Goal: Task Accomplishment & Management: Use online tool/utility

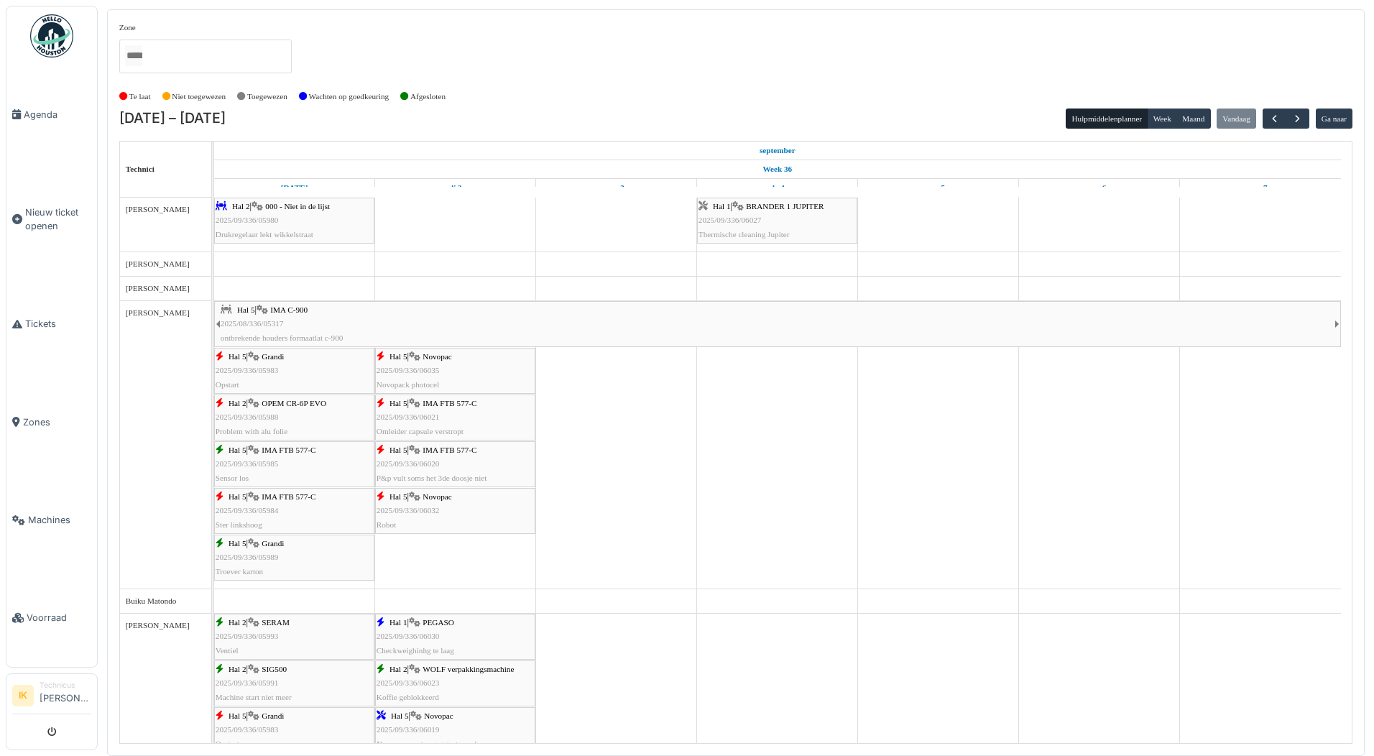
scroll to position [1482, 0]
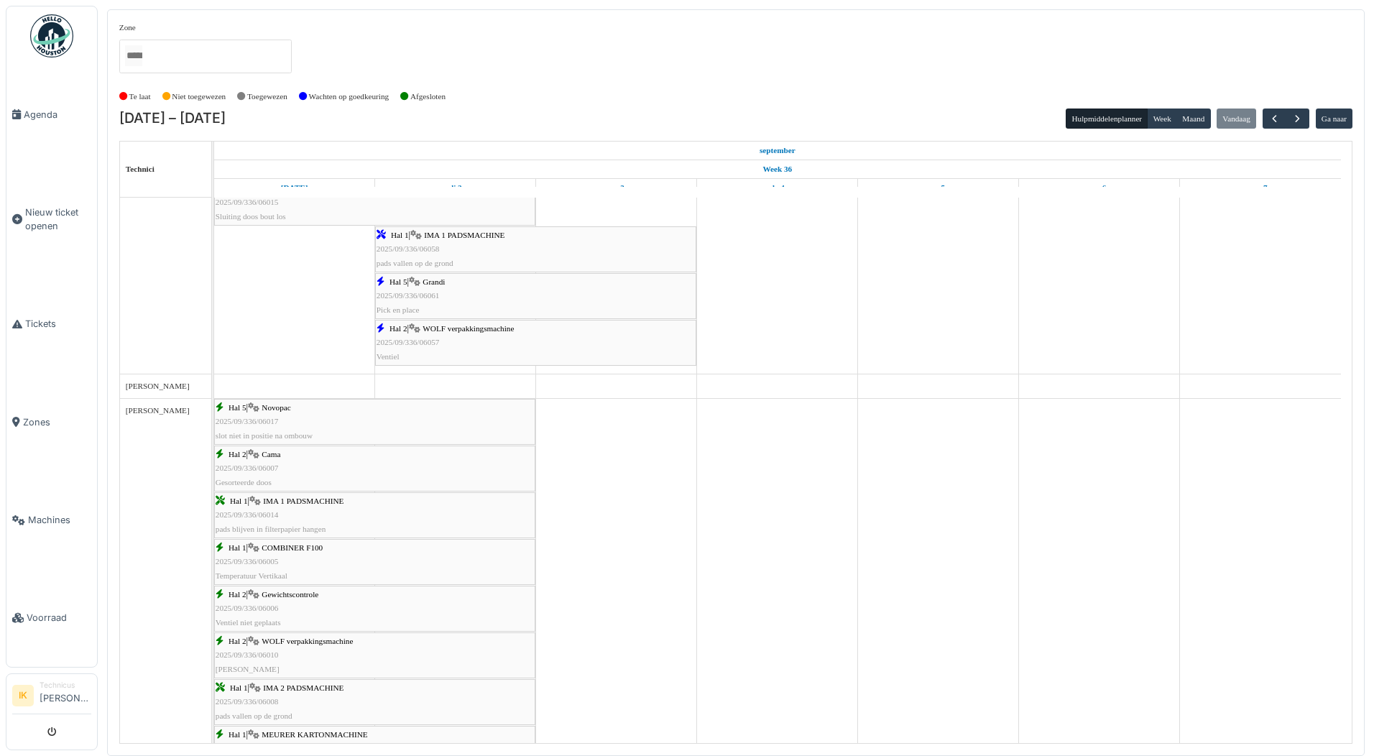
scroll to position [795, 0]
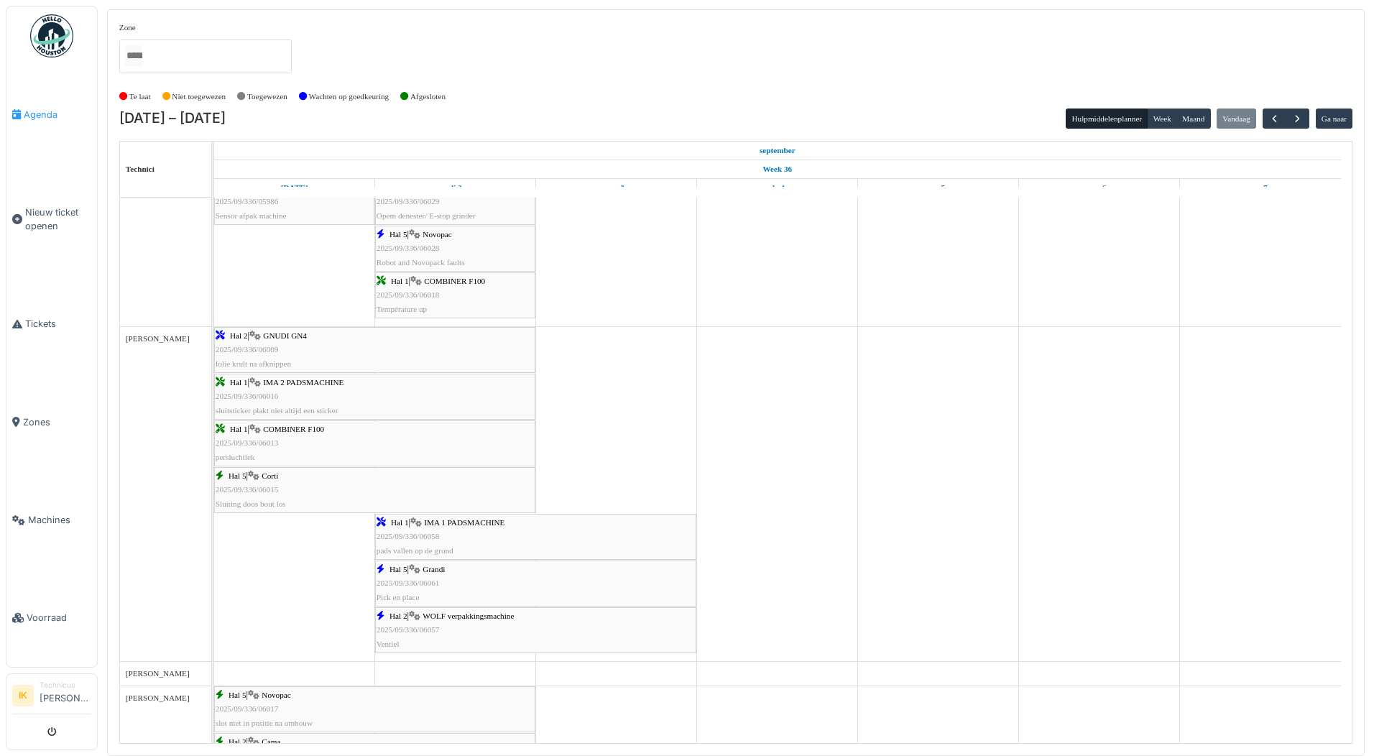
click at [43, 112] on span "Agenda" at bounding box center [58, 115] width 68 height 14
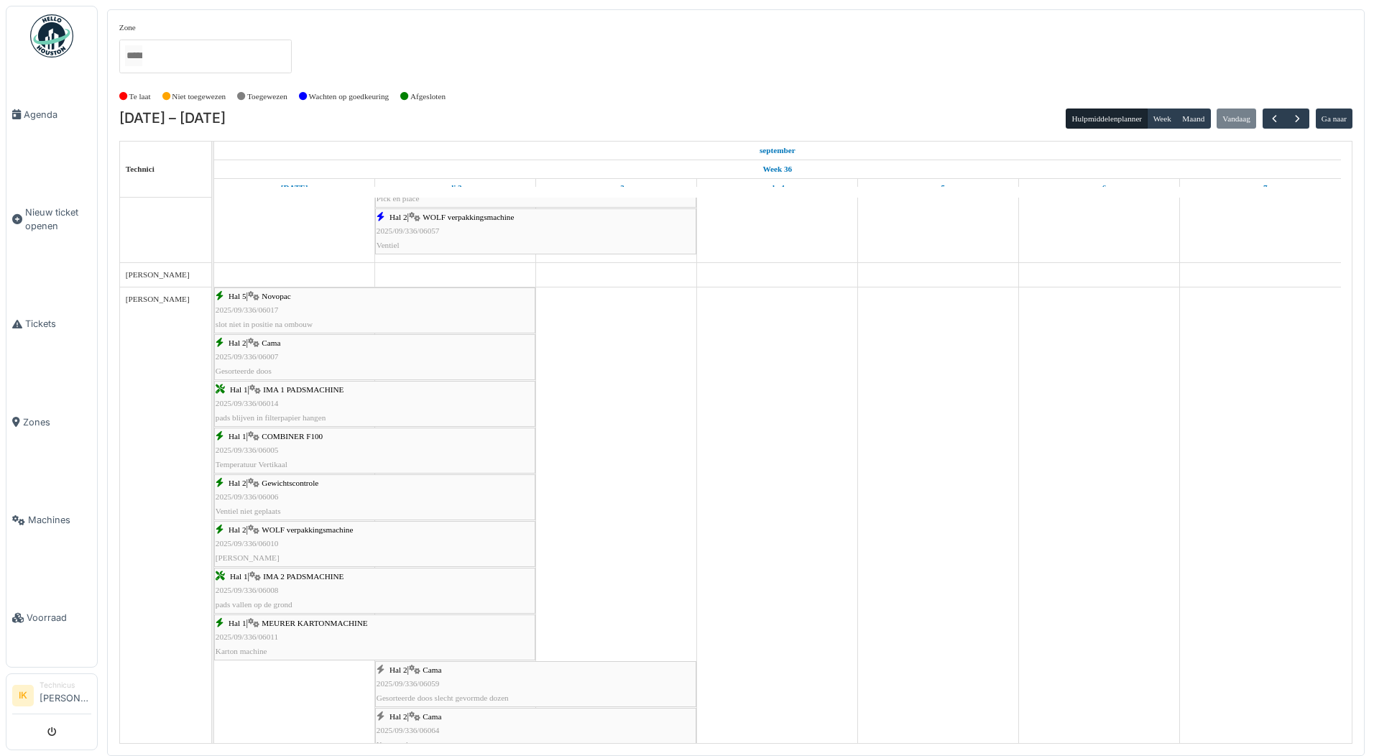
scroll to position [1162, 0]
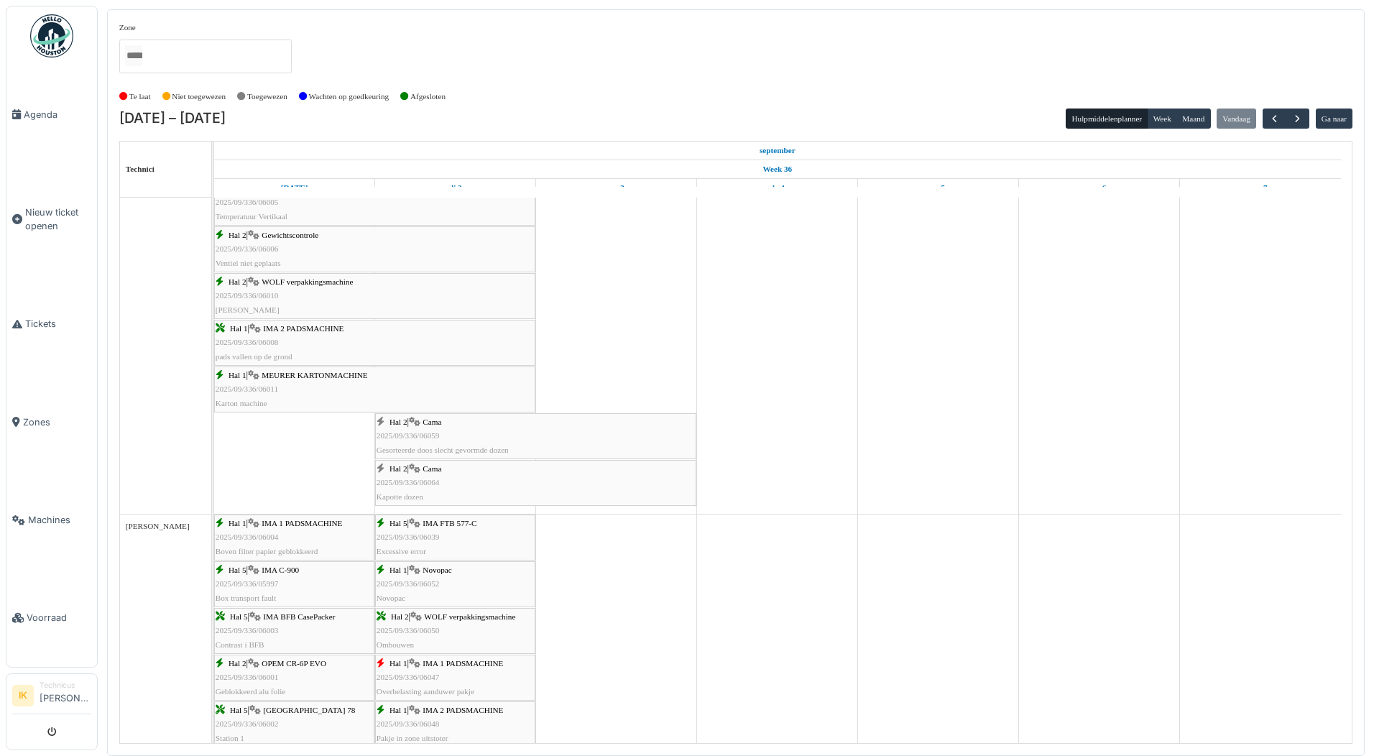
click at [447, 431] on div "Hal 2 | Cama 2025/09/336/06059 Gesorteerde doos slecht gevormde dozen" at bounding box center [535, 436] width 318 height 42
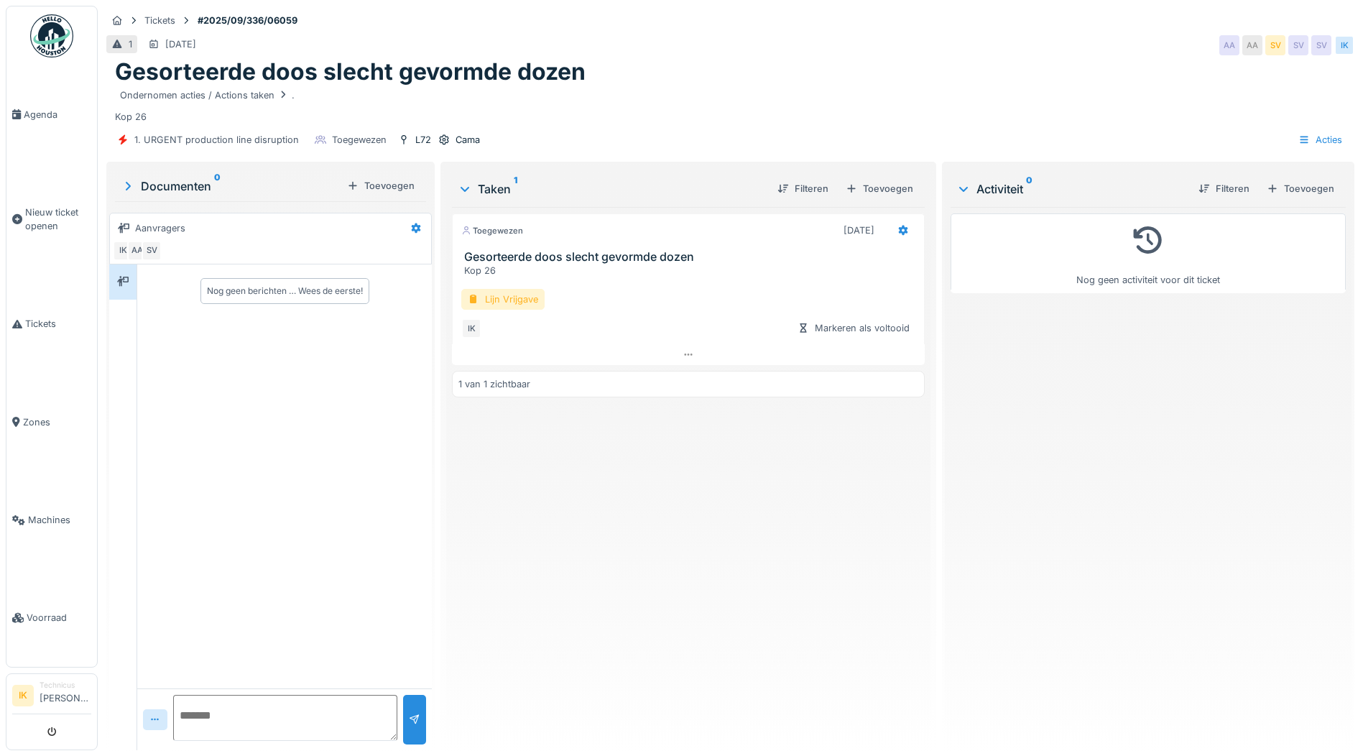
click at [479, 298] on div "Lijn Vrijgave" at bounding box center [502, 299] width 83 height 21
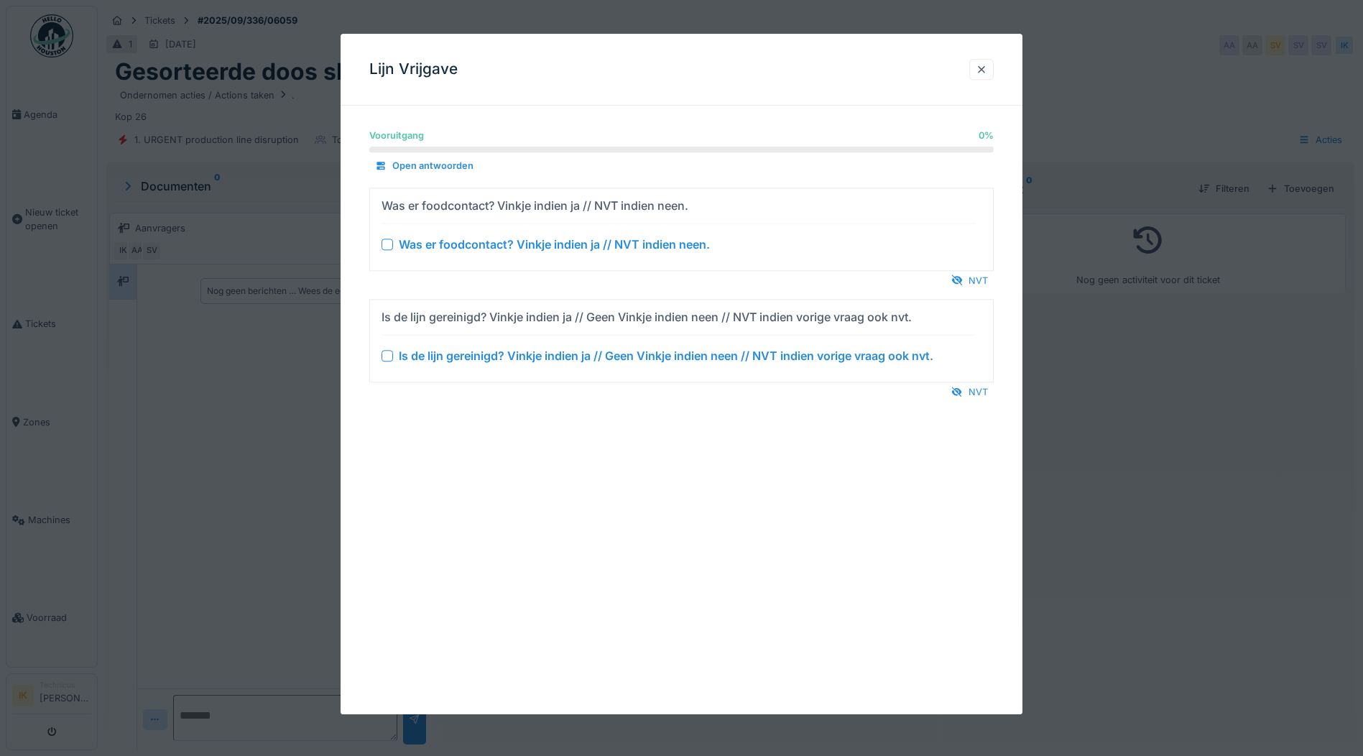
click at [387, 243] on div at bounding box center [386, 244] width 11 height 11
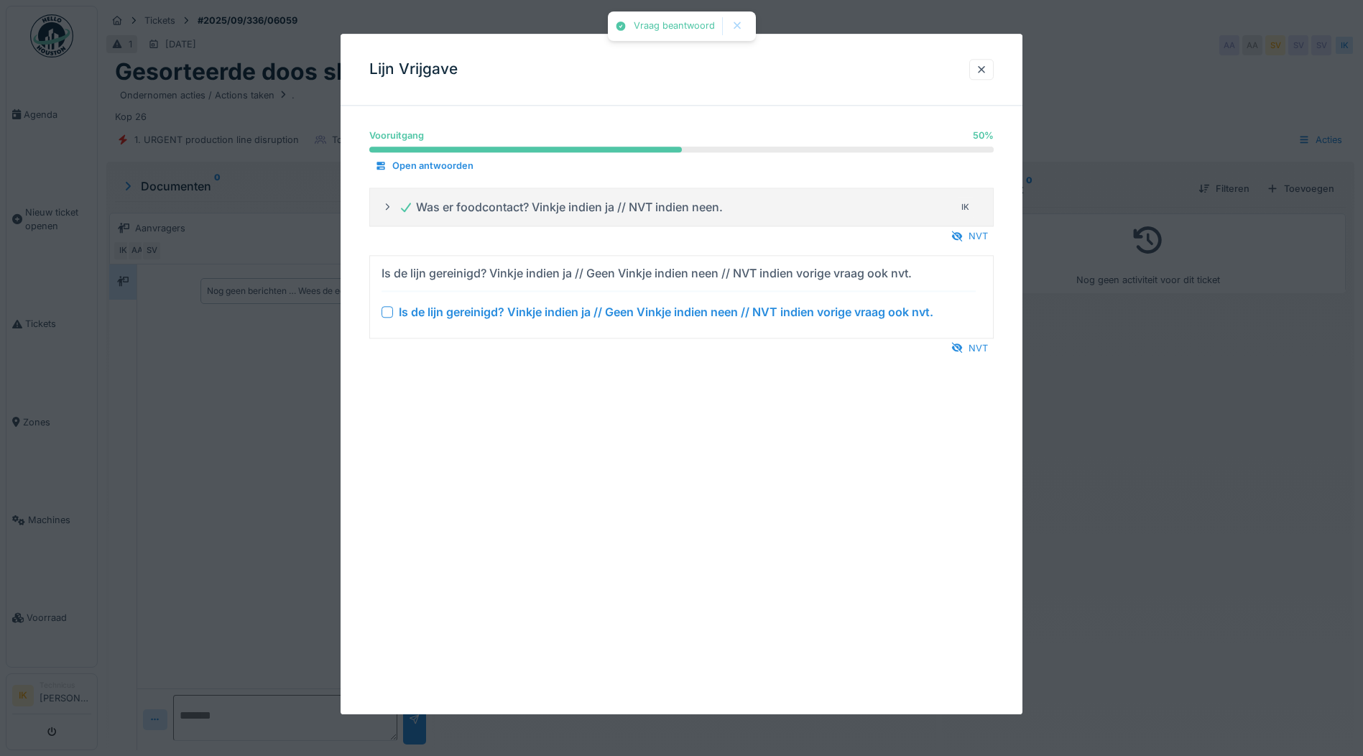
click at [389, 315] on div at bounding box center [386, 311] width 11 height 11
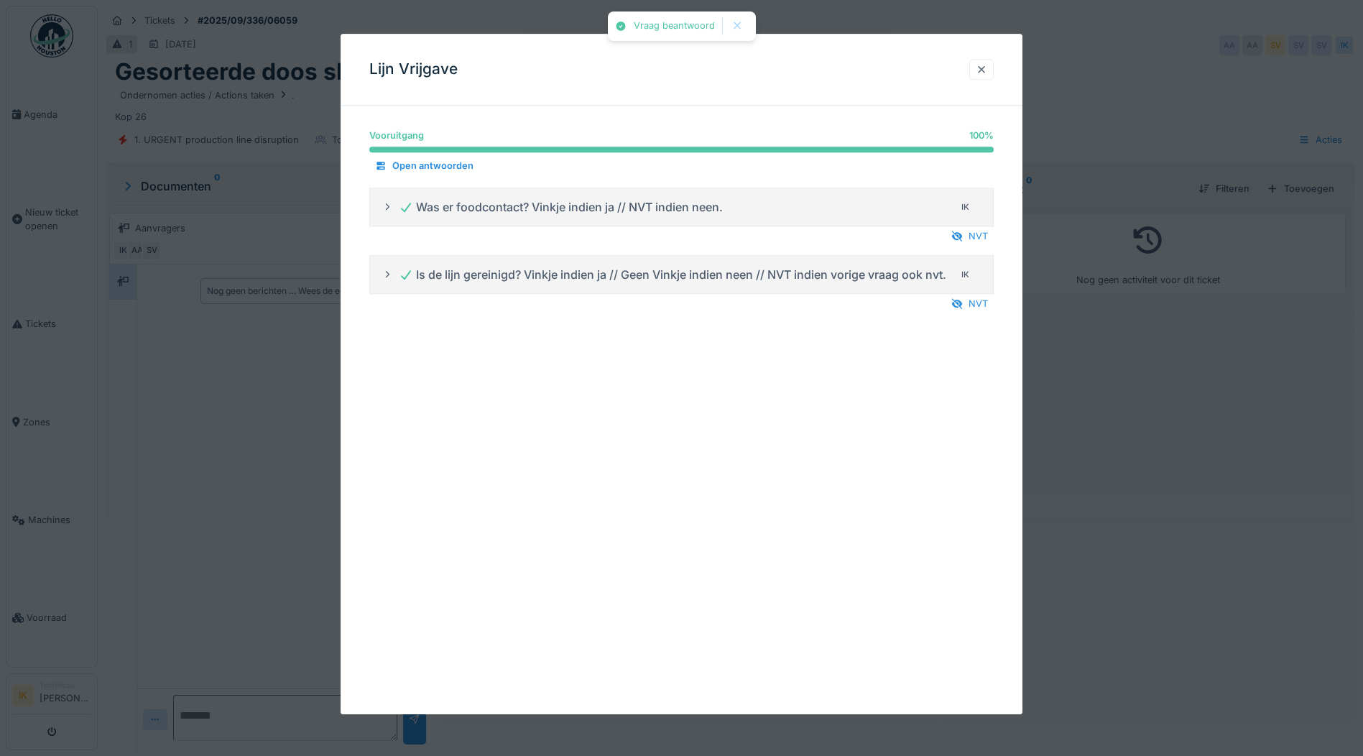
click at [986, 68] on div at bounding box center [981, 70] width 11 height 14
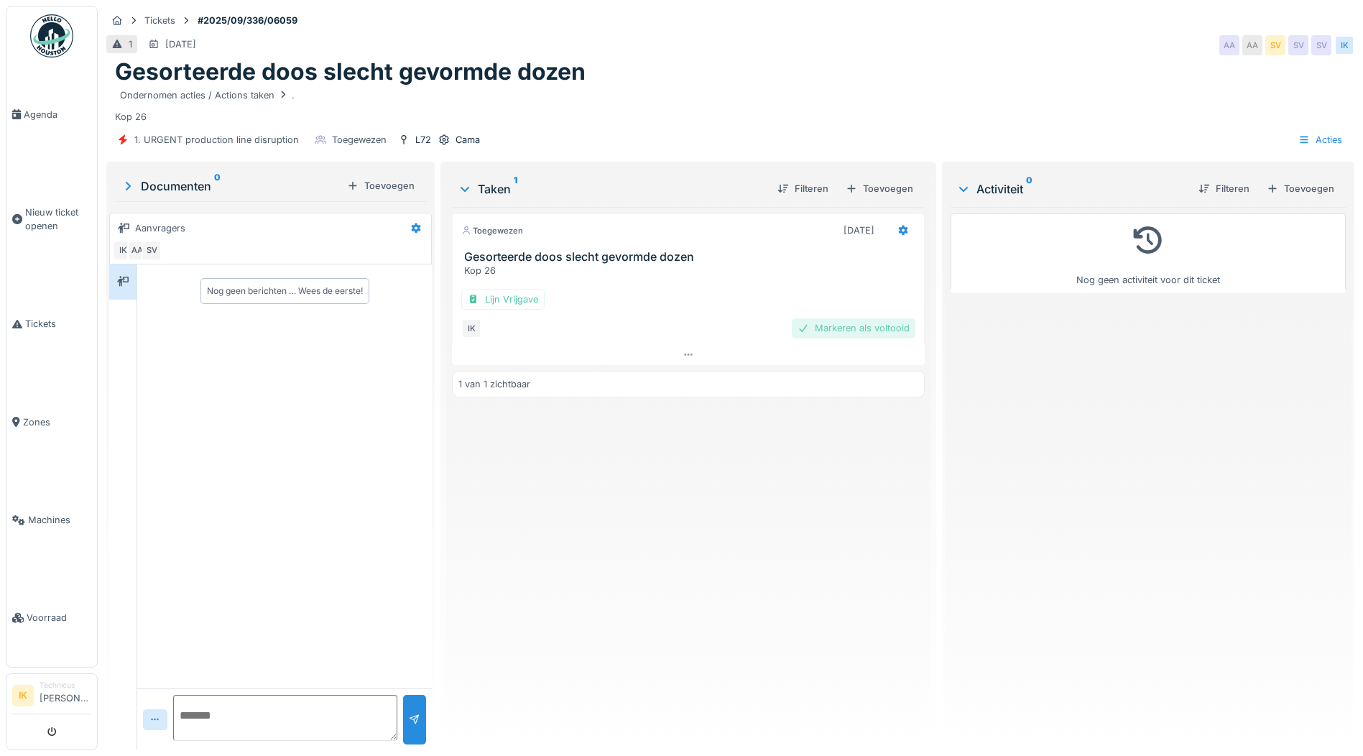
click at [856, 332] on div "Markeren als voltooid" at bounding box center [854, 327] width 124 height 19
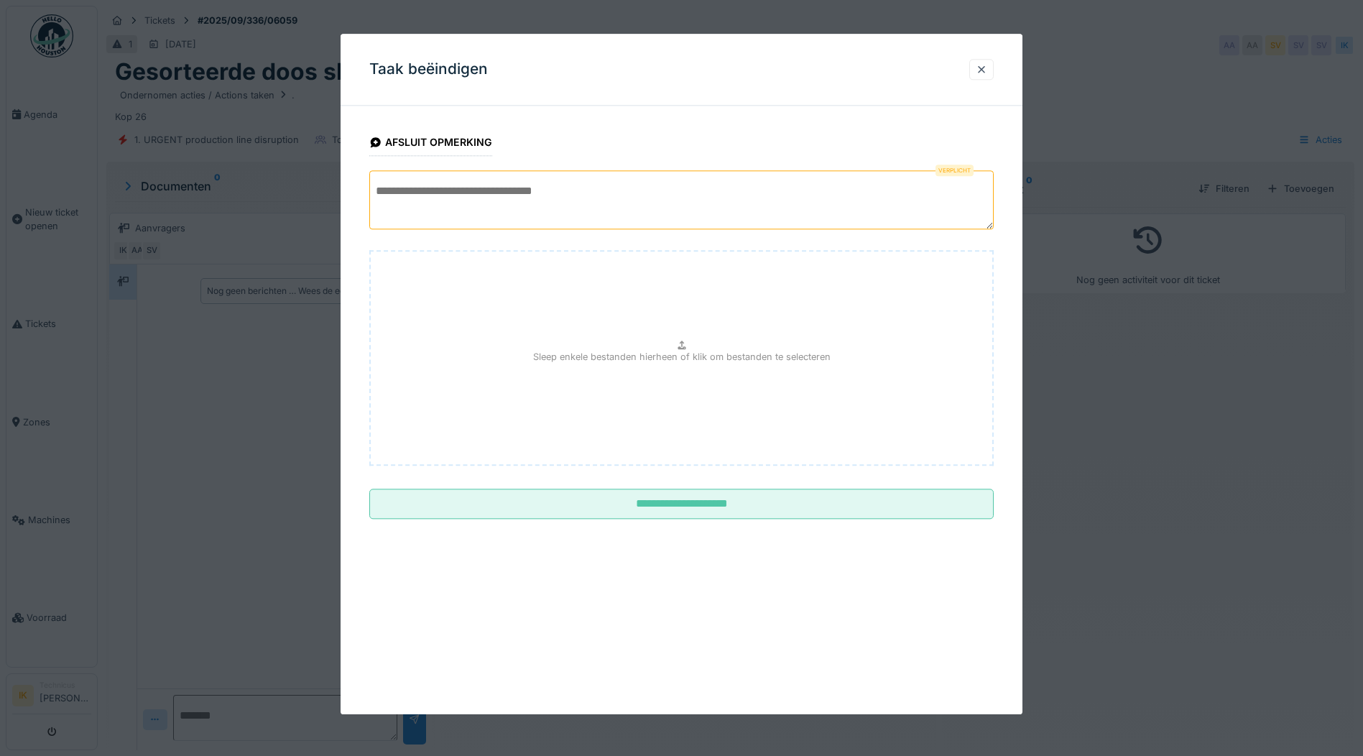
click at [469, 190] on textarea at bounding box center [681, 199] width 624 height 59
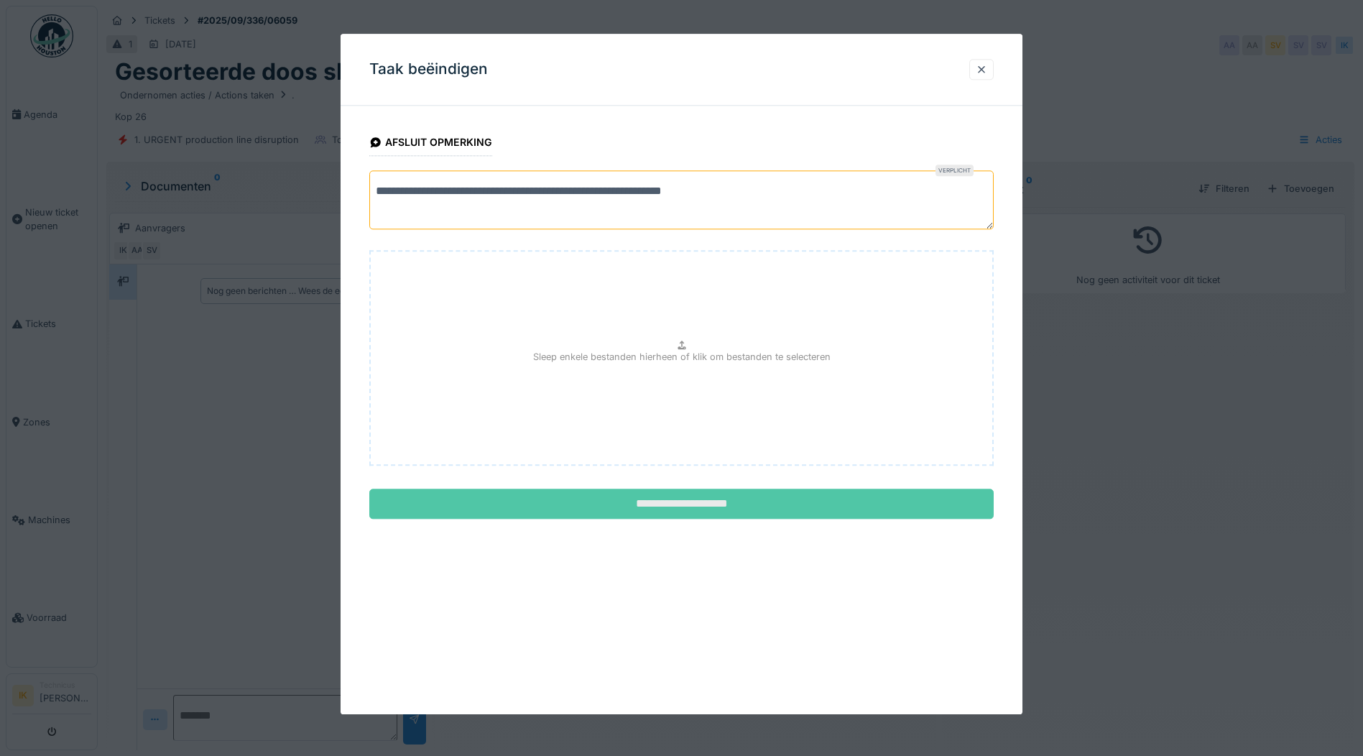
type textarea "**********"
click at [678, 504] on input "**********" at bounding box center [681, 504] width 624 height 30
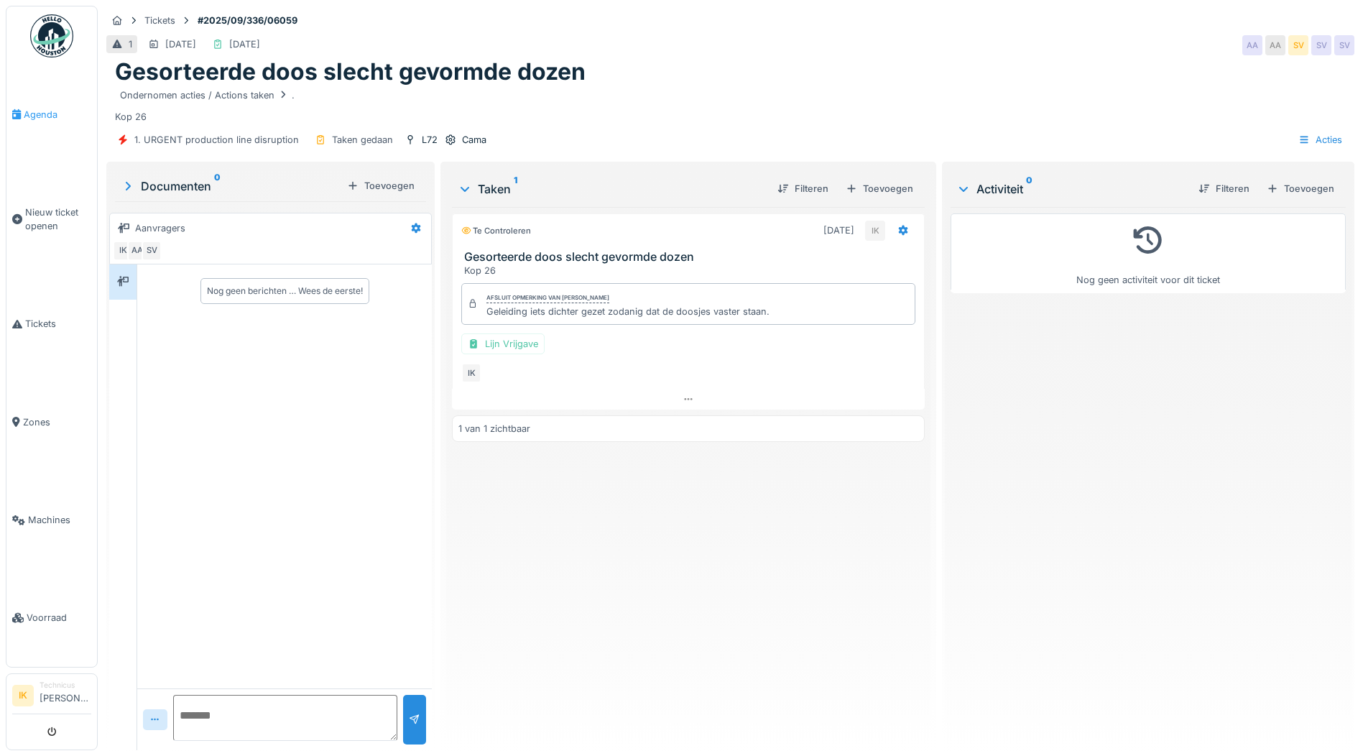
click at [42, 111] on span "Agenda" at bounding box center [58, 115] width 68 height 14
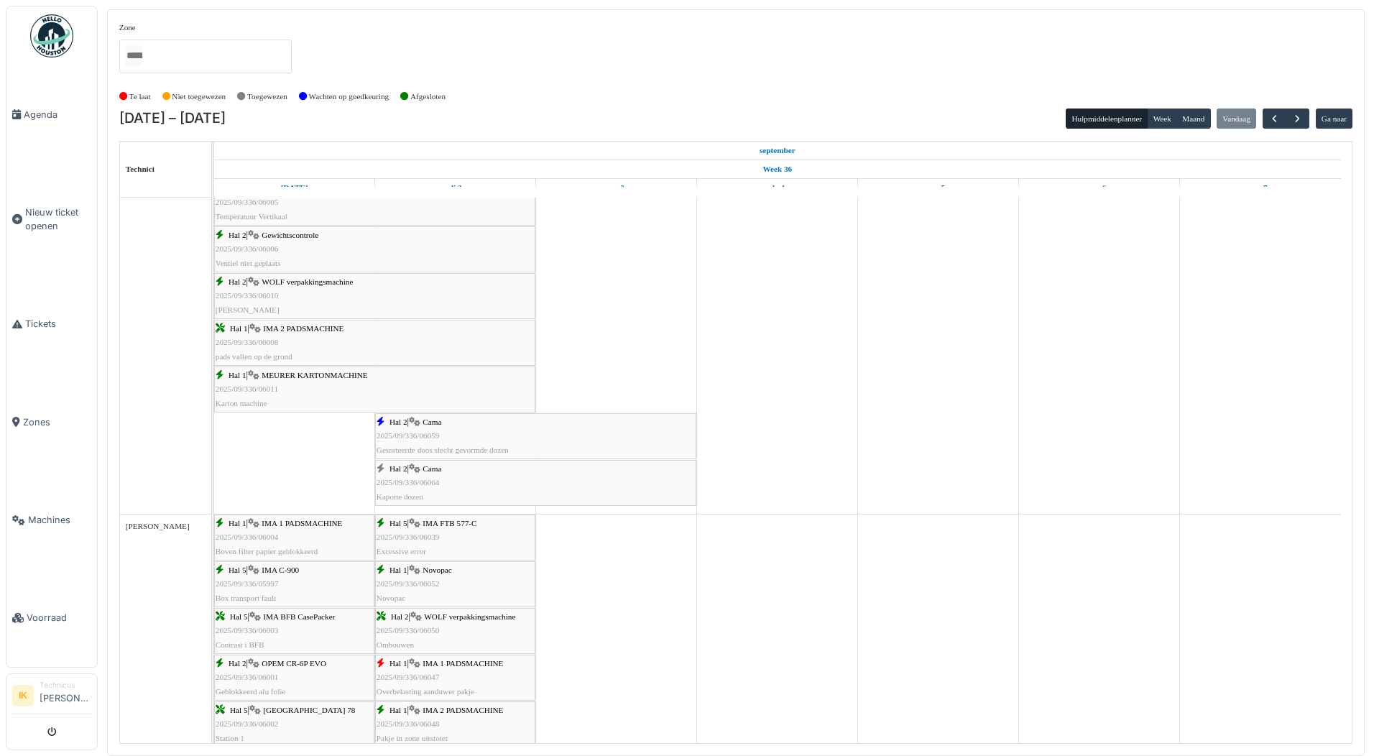
click at [441, 471] on span "Cama" at bounding box center [431, 468] width 19 height 9
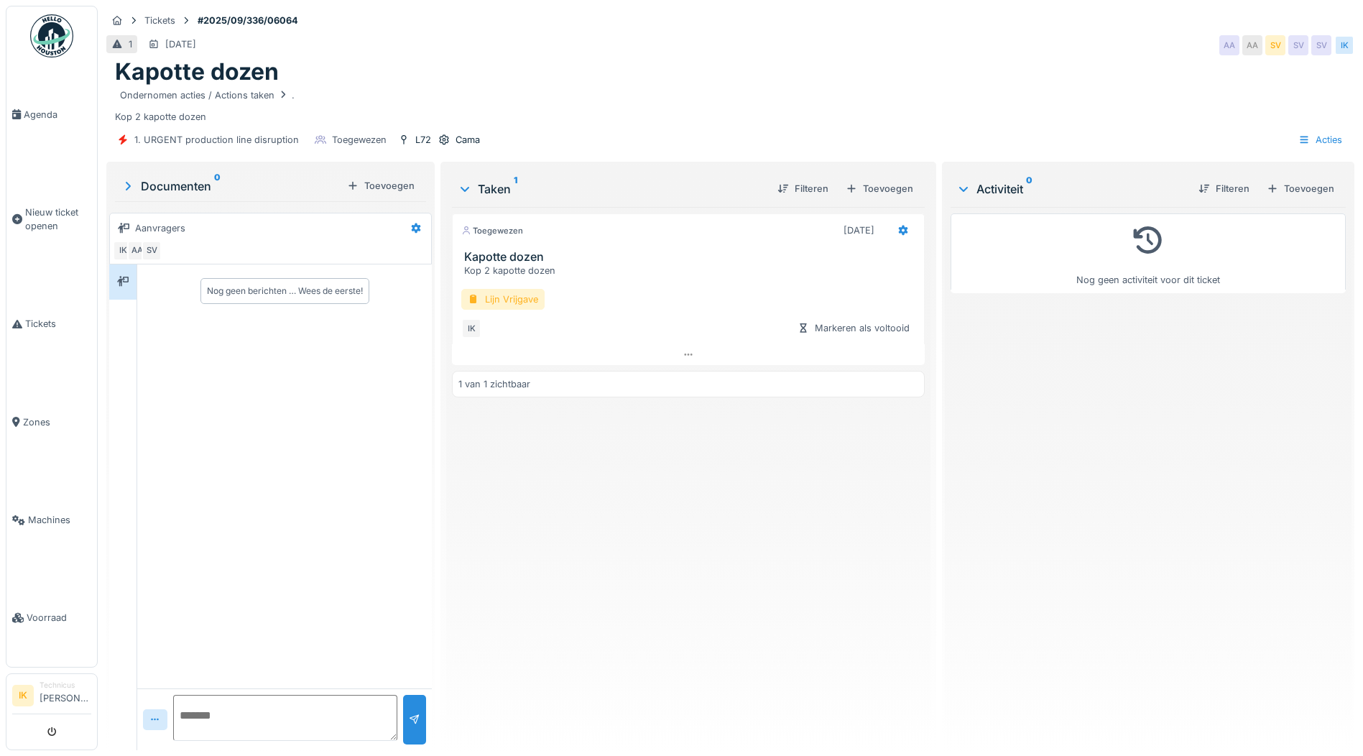
click at [516, 299] on div "Lijn Vrijgave" at bounding box center [502, 299] width 83 height 21
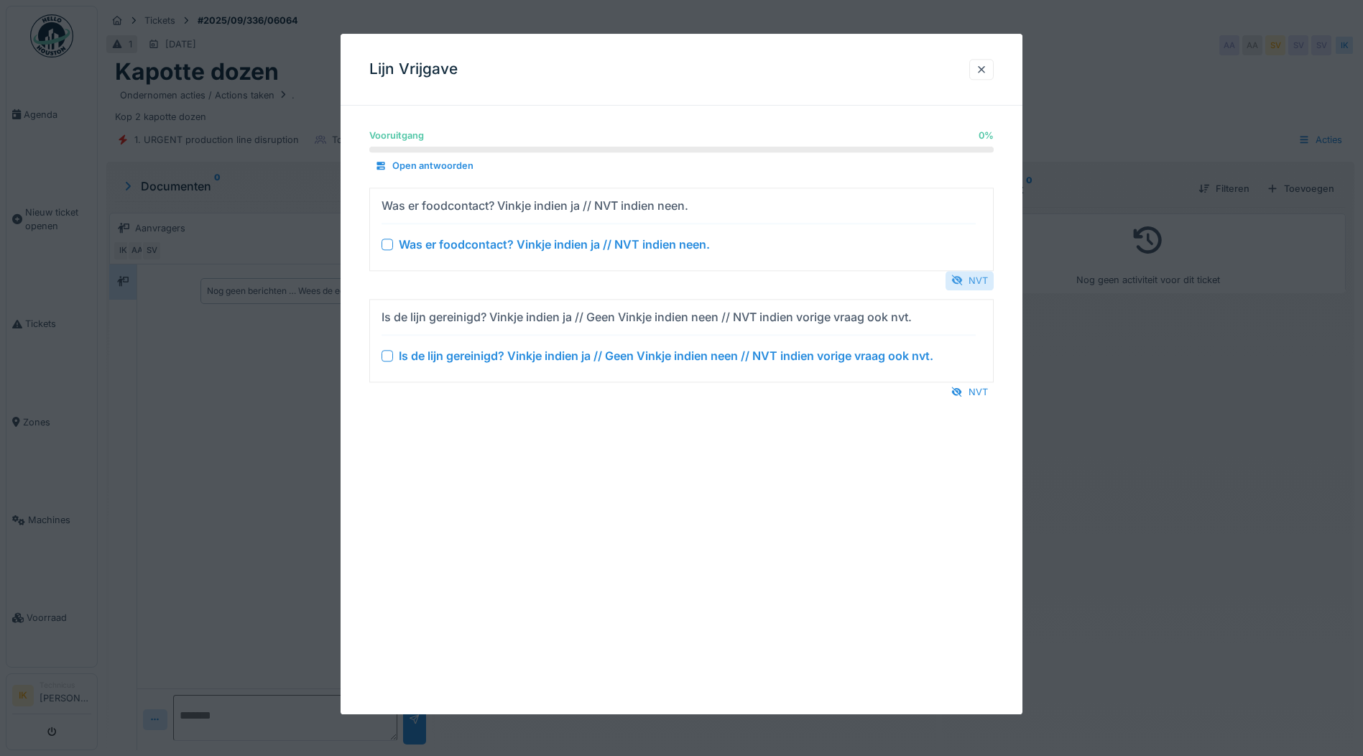
click at [981, 285] on div "NVT" at bounding box center [969, 280] width 48 height 19
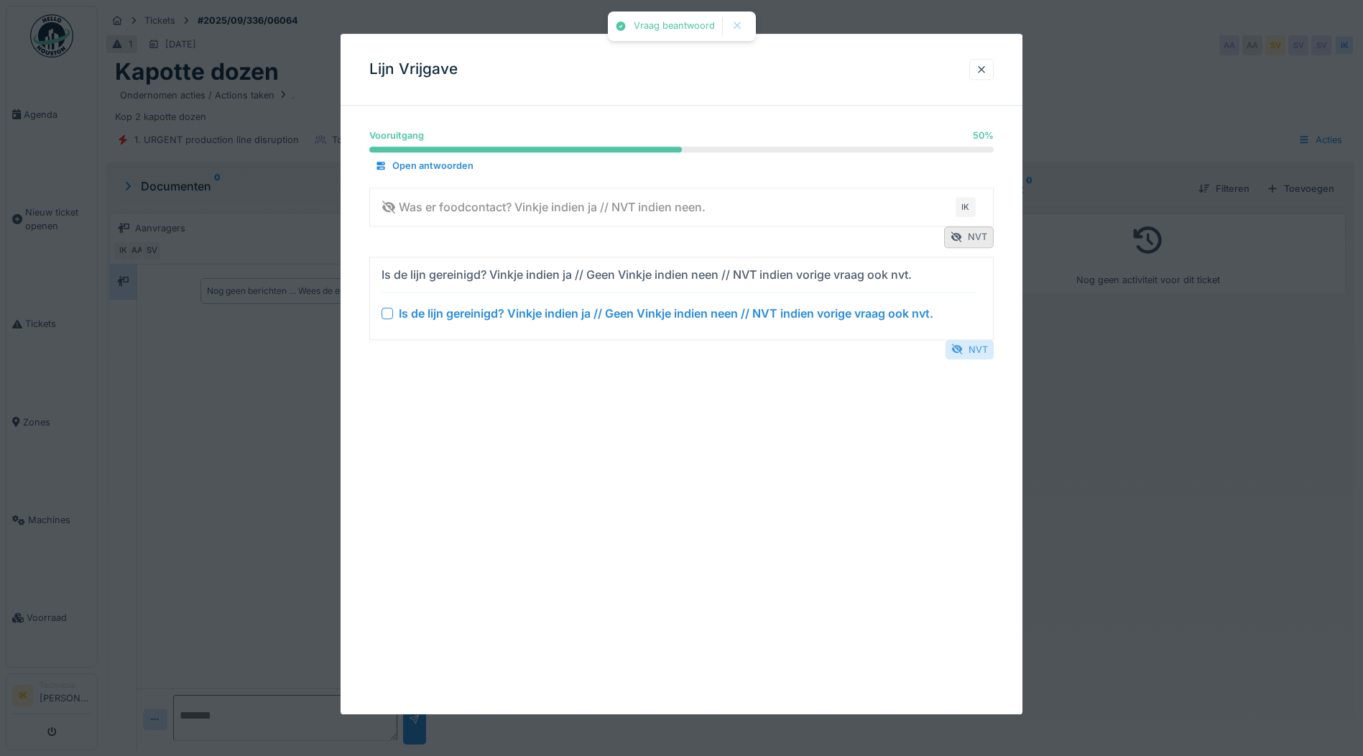
click at [978, 353] on div "NVT" at bounding box center [969, 349] width 48 height 19
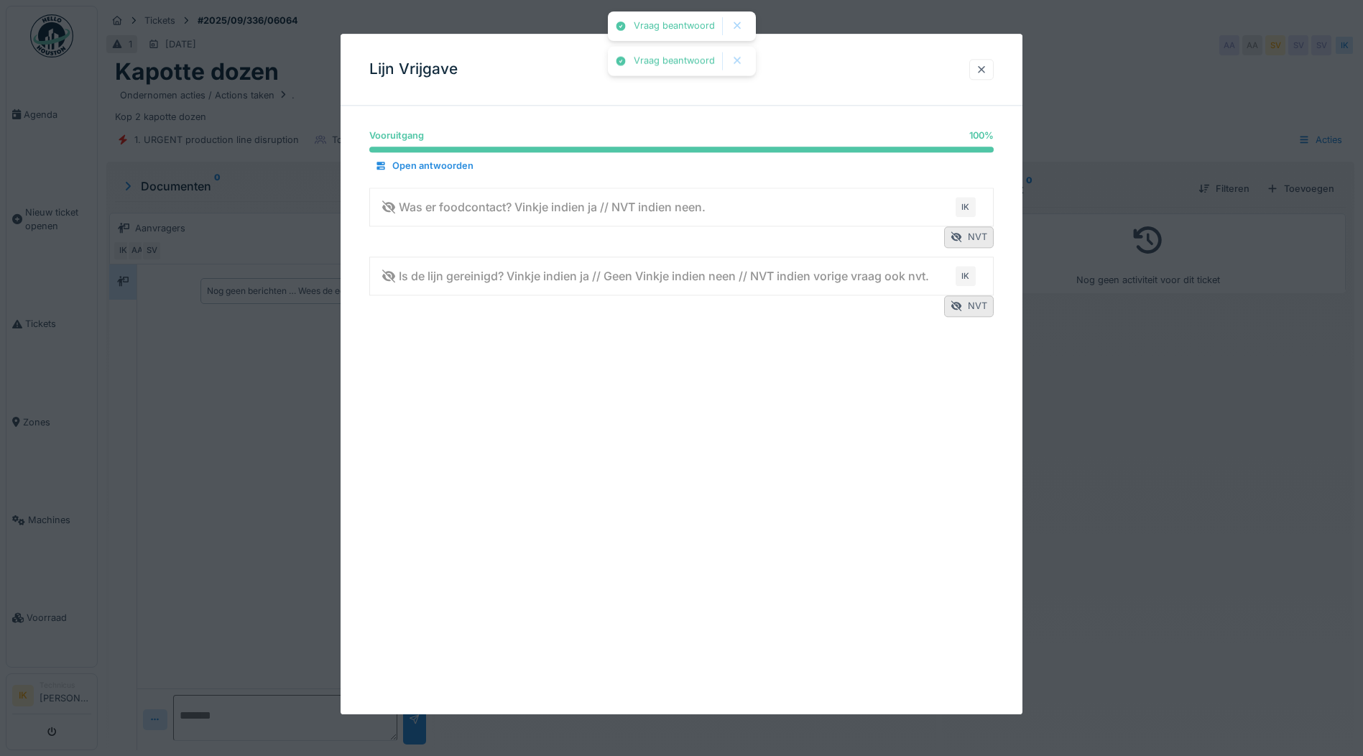
click at [984, 66] on div at bounding box center [981, 70] width 11 height 14
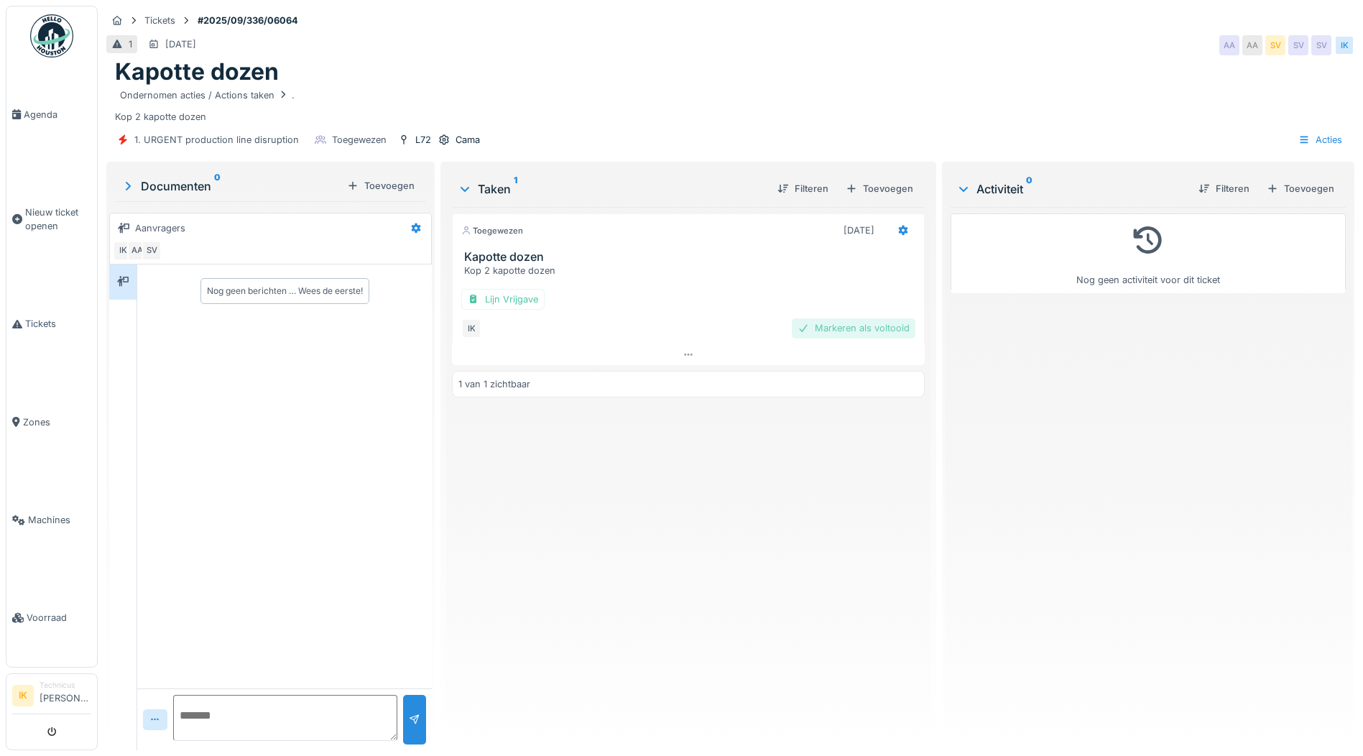
click at [857, 331] on div "Markeren als voltooid" at bounding box center [854, 327] width 124 height 19
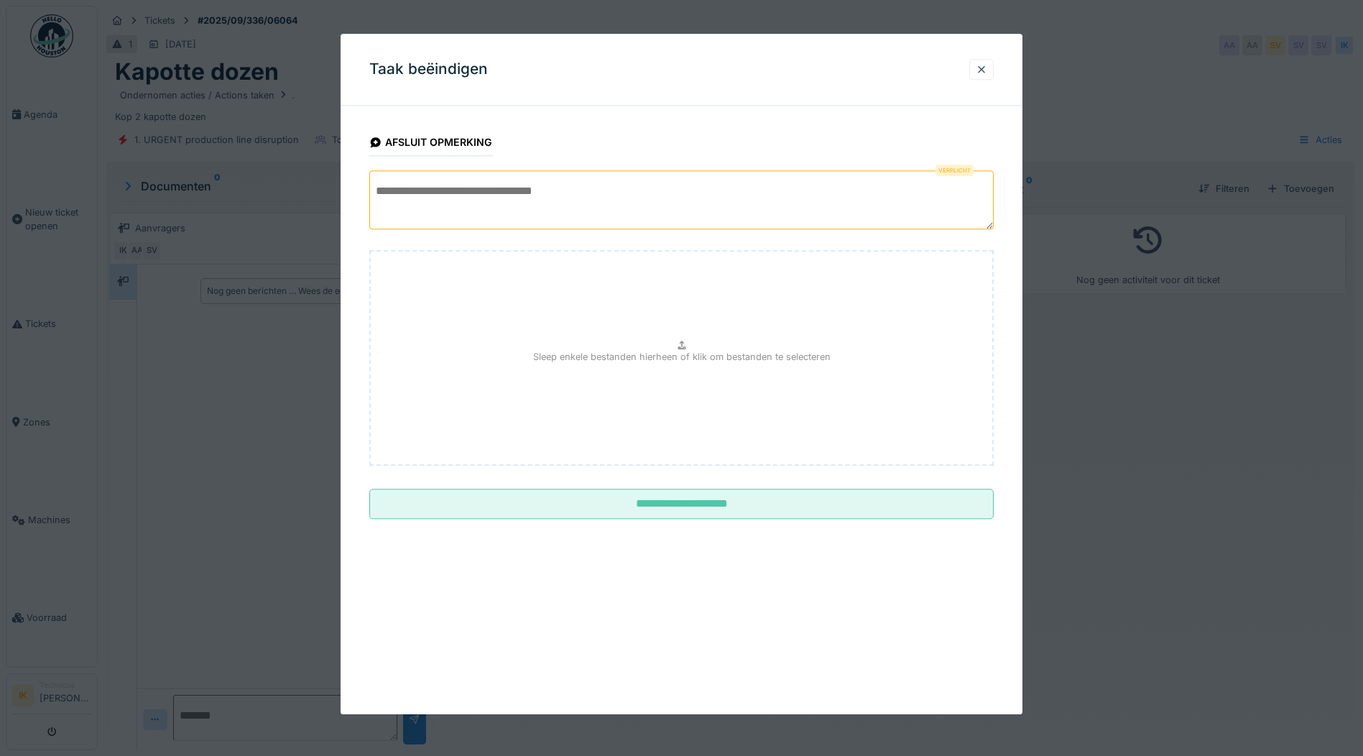
click at [458, 189] on textarea at bounding box center [681, 199] width 624 height 59
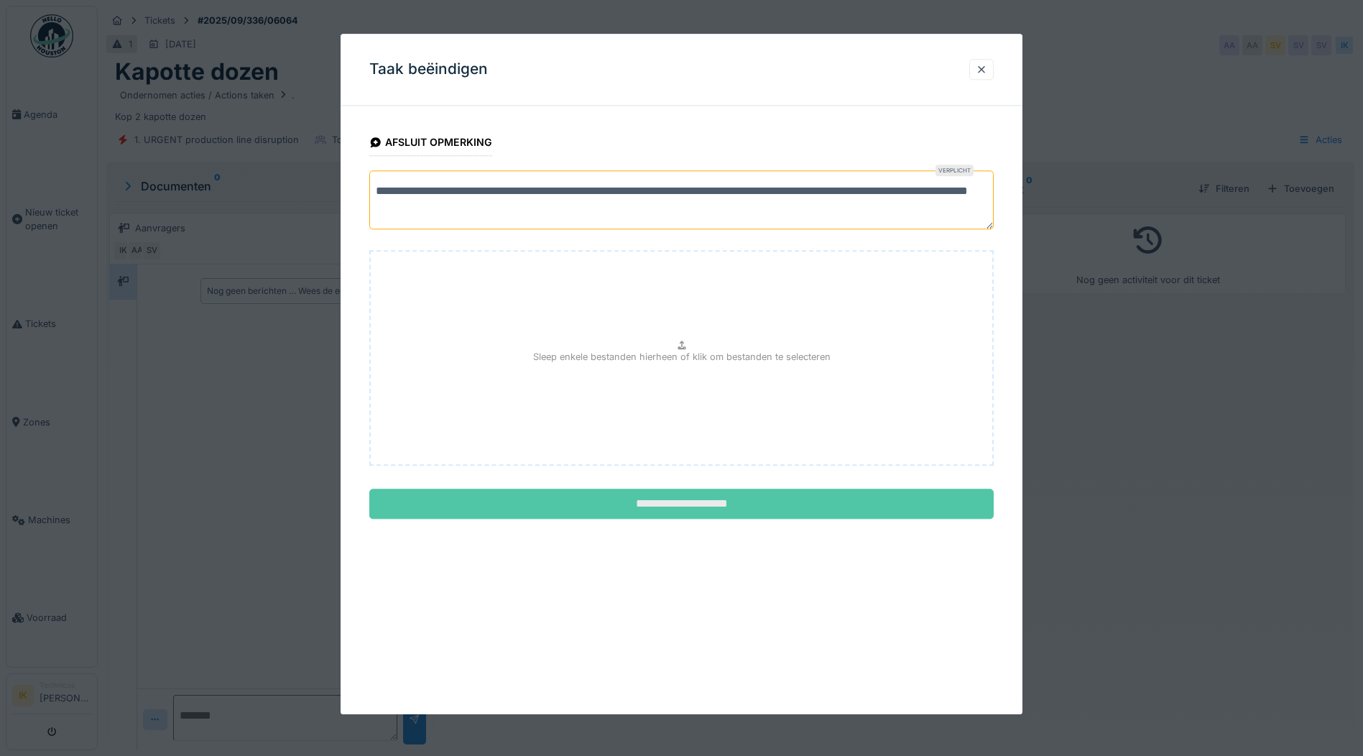
type textarea "**********"
click at [711, 501] on input "**********" at bounding box center [681, 504] width 624 height 30
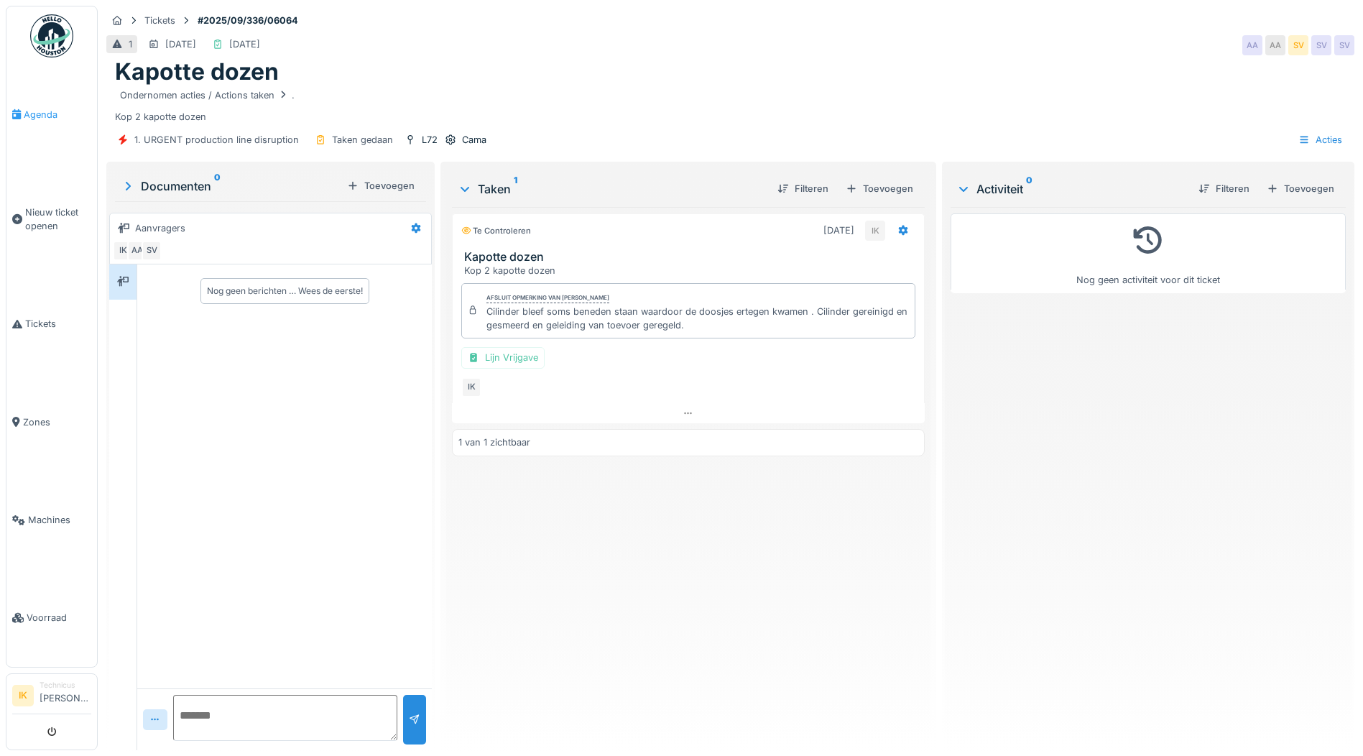
click at [33, 110] on span "Agenda" at bounding box center [58, 115] width 68 height 14
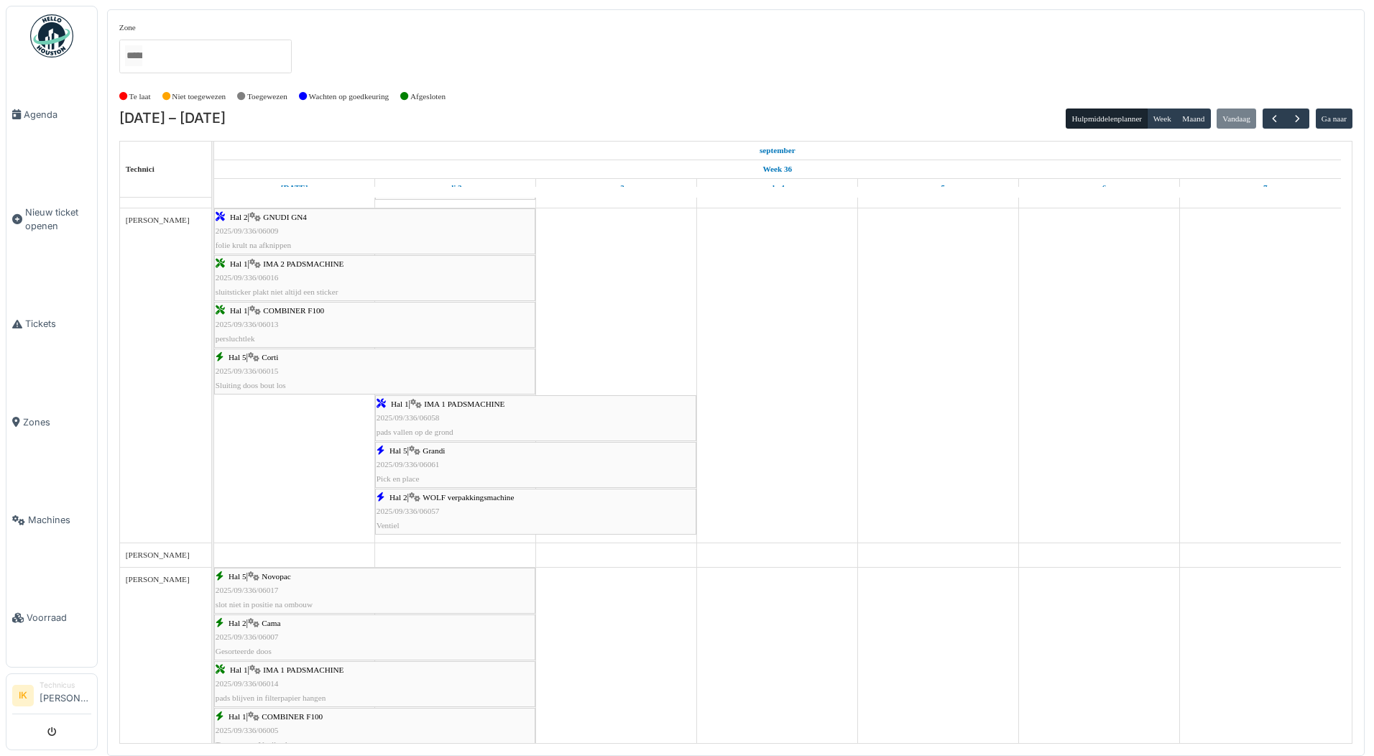
scroll to position [718, 0]
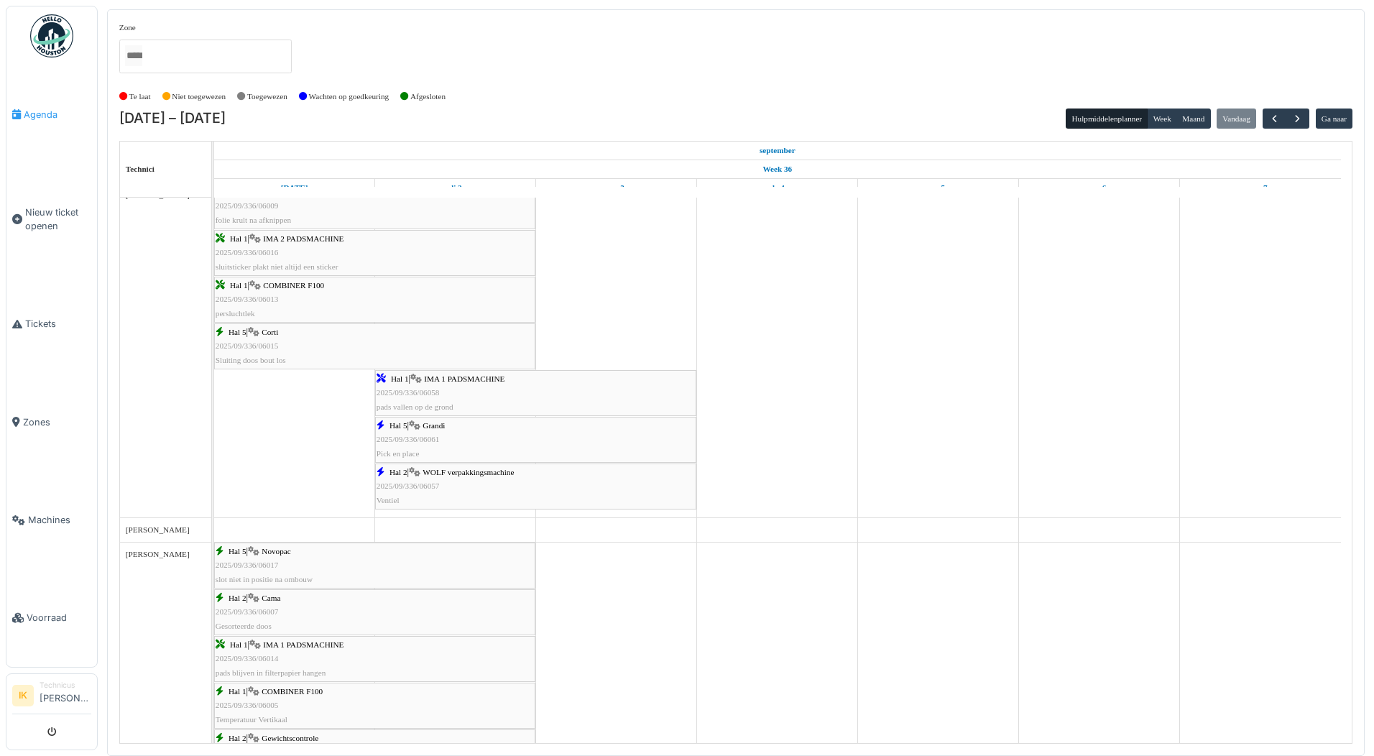
click at [34, 108] on span "Agenda" at bounding box center [58, 115] width 68 height 14
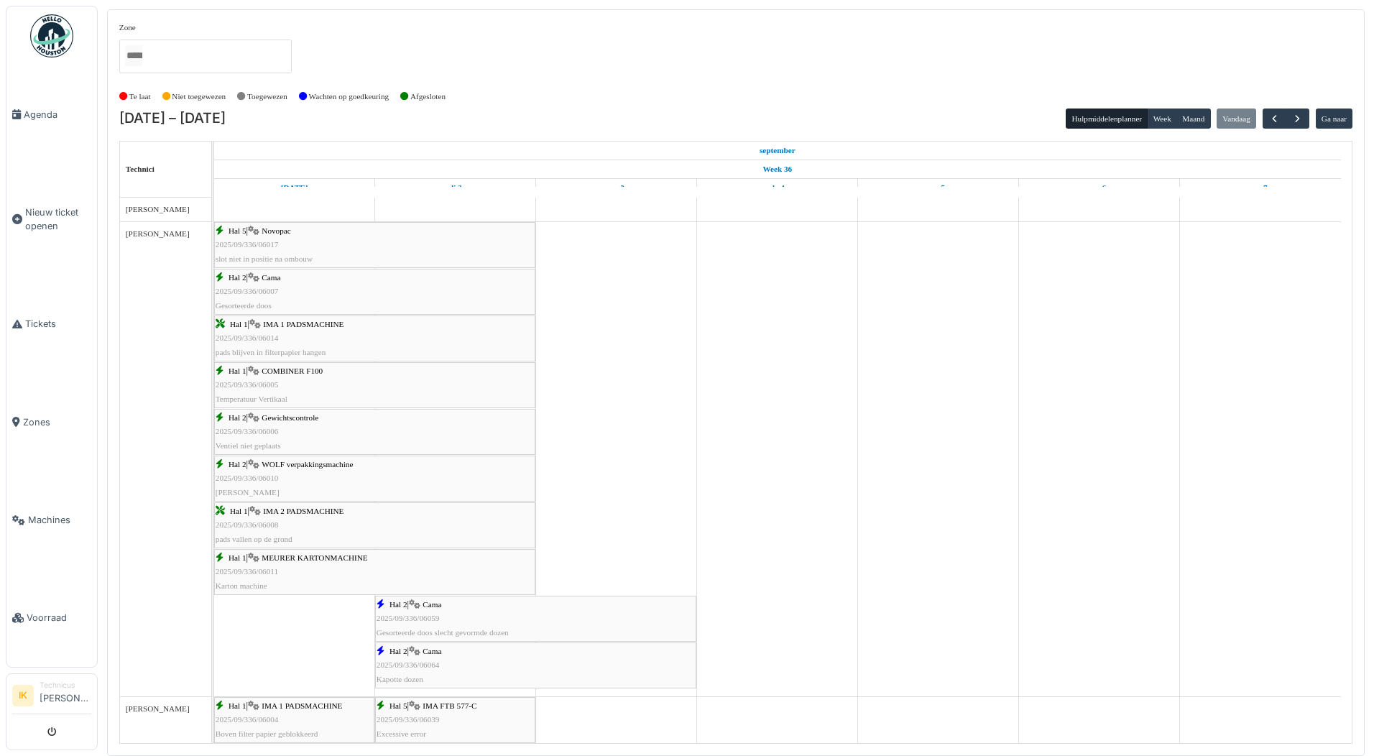
scroll to position [1183, 0]
